Goal: Task Accomplishment & Management: Use online tool/utility

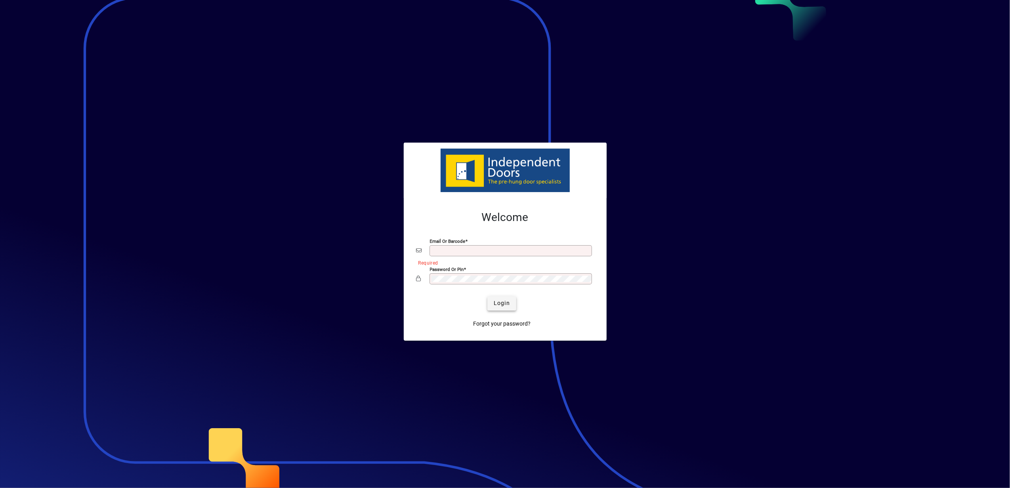
type input "**********"
click at [501, 298] on span "submit" at bounding box center [501, 303] width 29 height 19
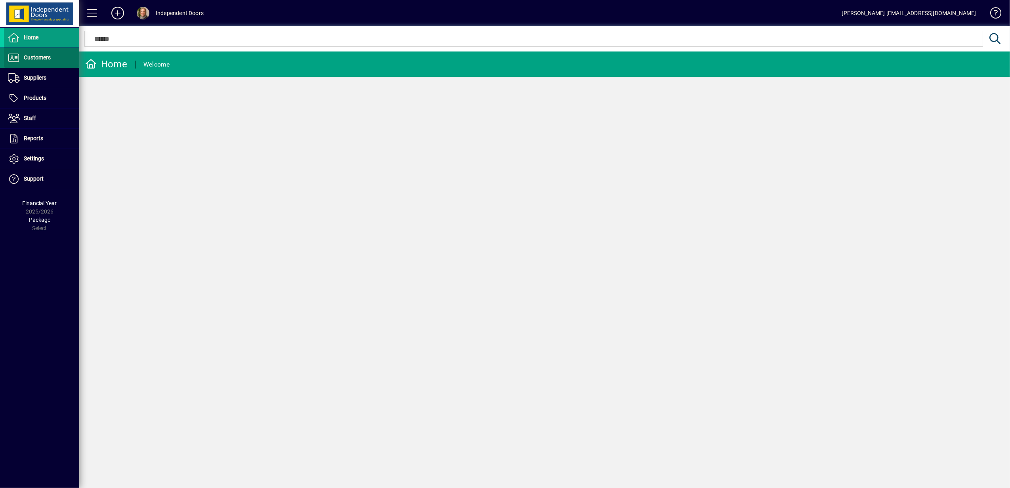
click at [34, 58] on span "Customers" at bounding box center [37, 57] width 27 height 6
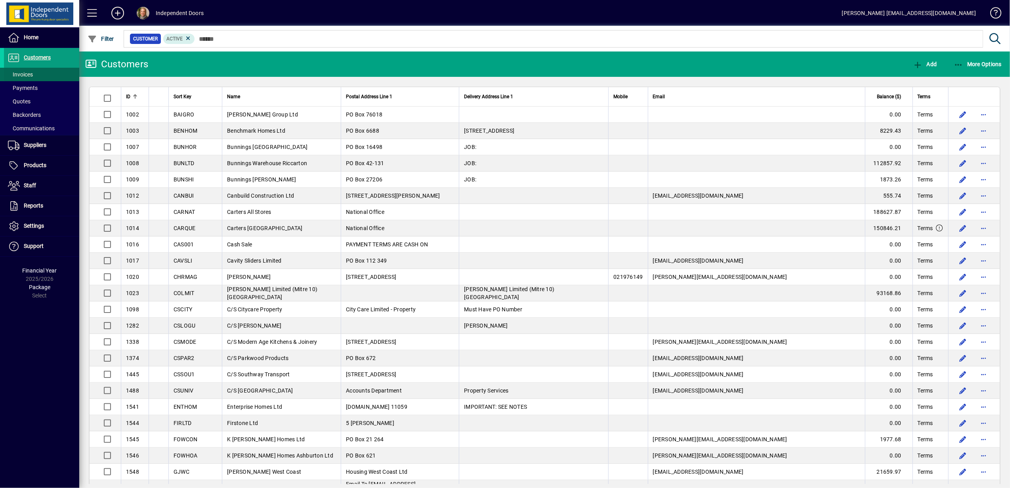
click at [26, 75] on span "Invoices" at bounding box center [20, 74] width 25 height 6
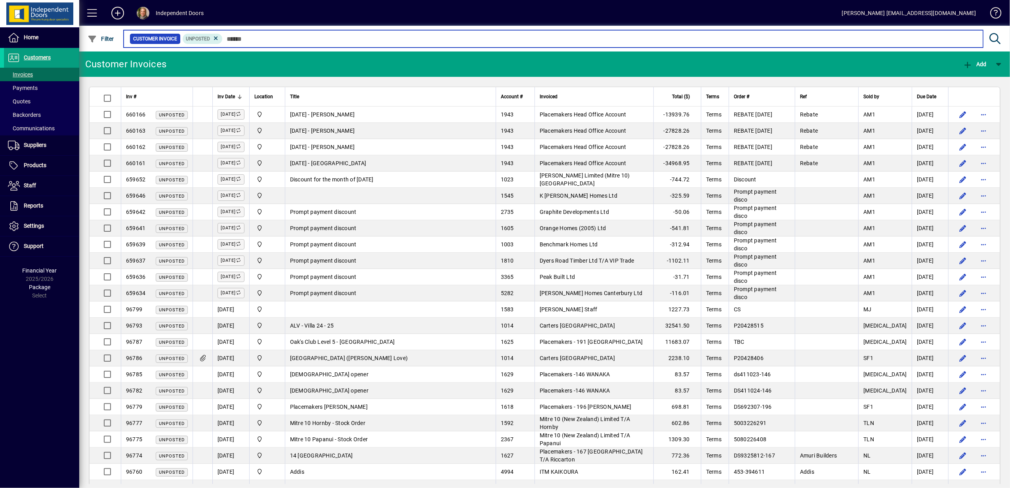
click at [228, 35] on input "text" at bounding box center [600, 38] width 754 height 11
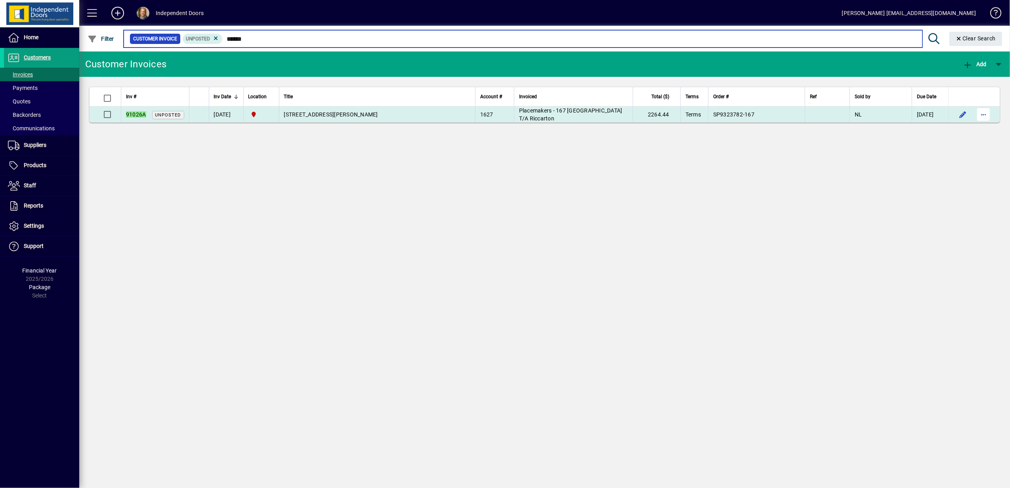
type input "******"
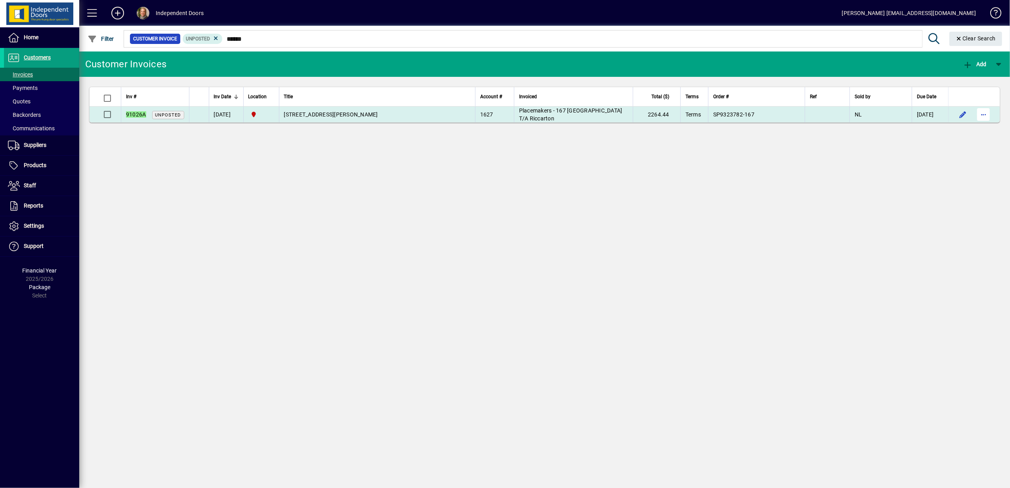
click at [981, 110] on span "button" at bounding box center [983, 114] width 19 height 19
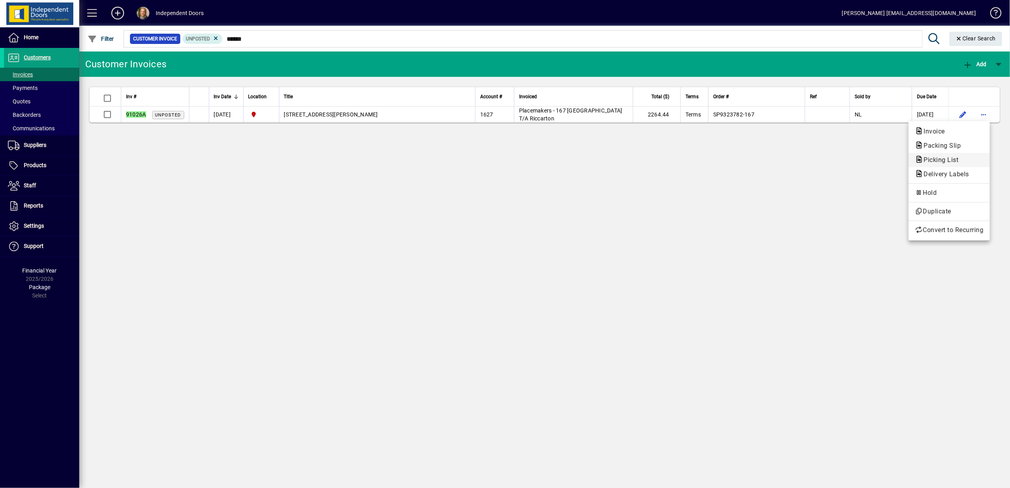
click at [934, 156] on span "Picking List" at bounding box center [949, 160] width 69 height 10
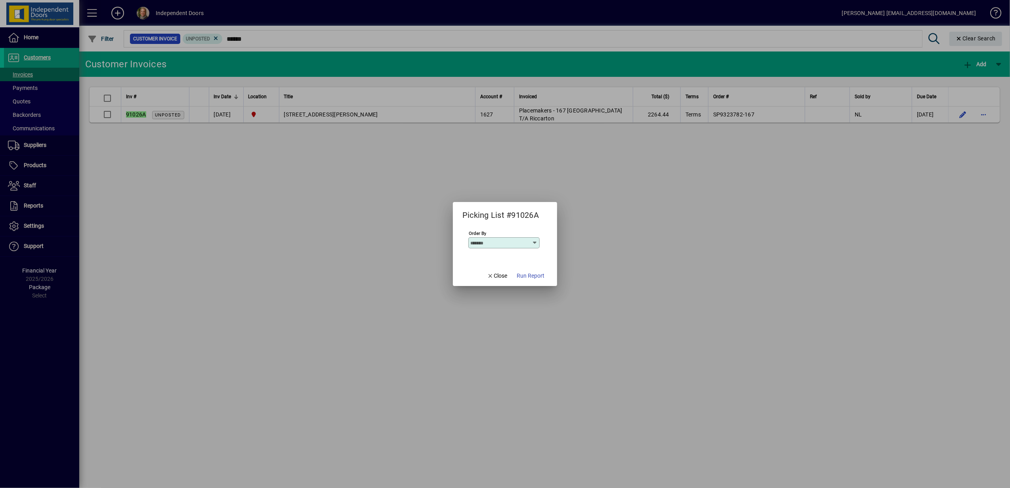
click at [529, 243] on input "Order By" at bounding box center [500, 243] width 61 height 6
click at [529, 281] on span "button" at bounding box center [530, 275] width 34 height 19
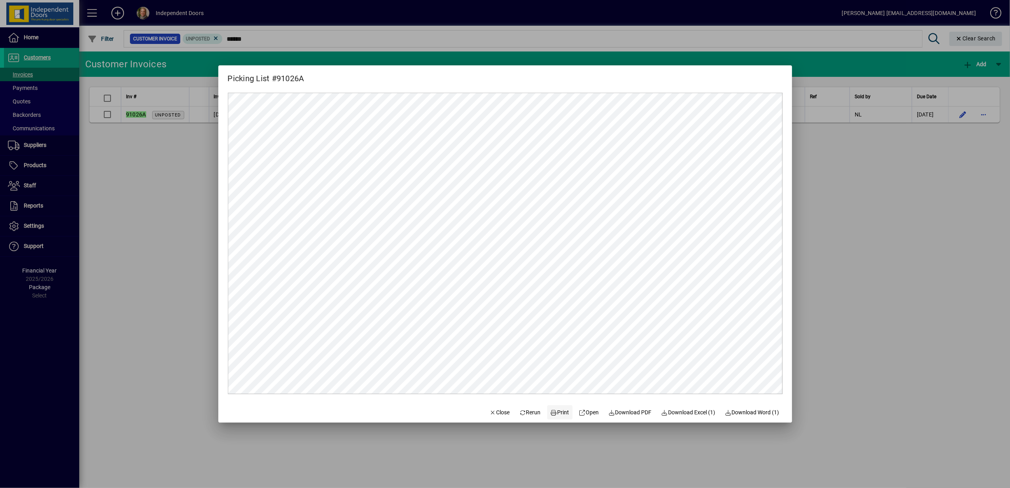
click at [555, 413] on span "Print" at bounding box center [559, 412] width 19 height 8
click at [491, 414] on span "Close" at bounding box center [499, 412] width 21 height 8
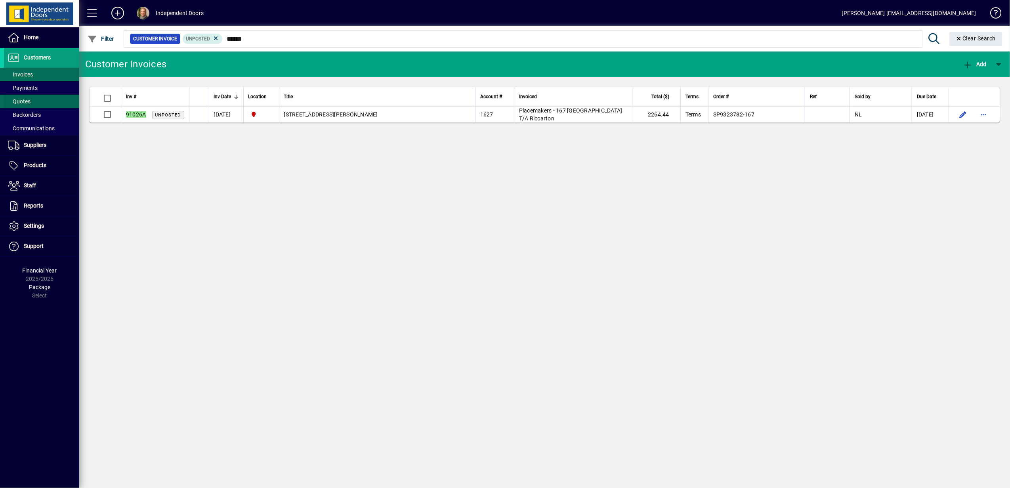
click at [19, 100] on span "Quotes" at bounding box center [19, 101] width 23 height 6
